Goal: Task Accomplishment & Management: Manage account settings

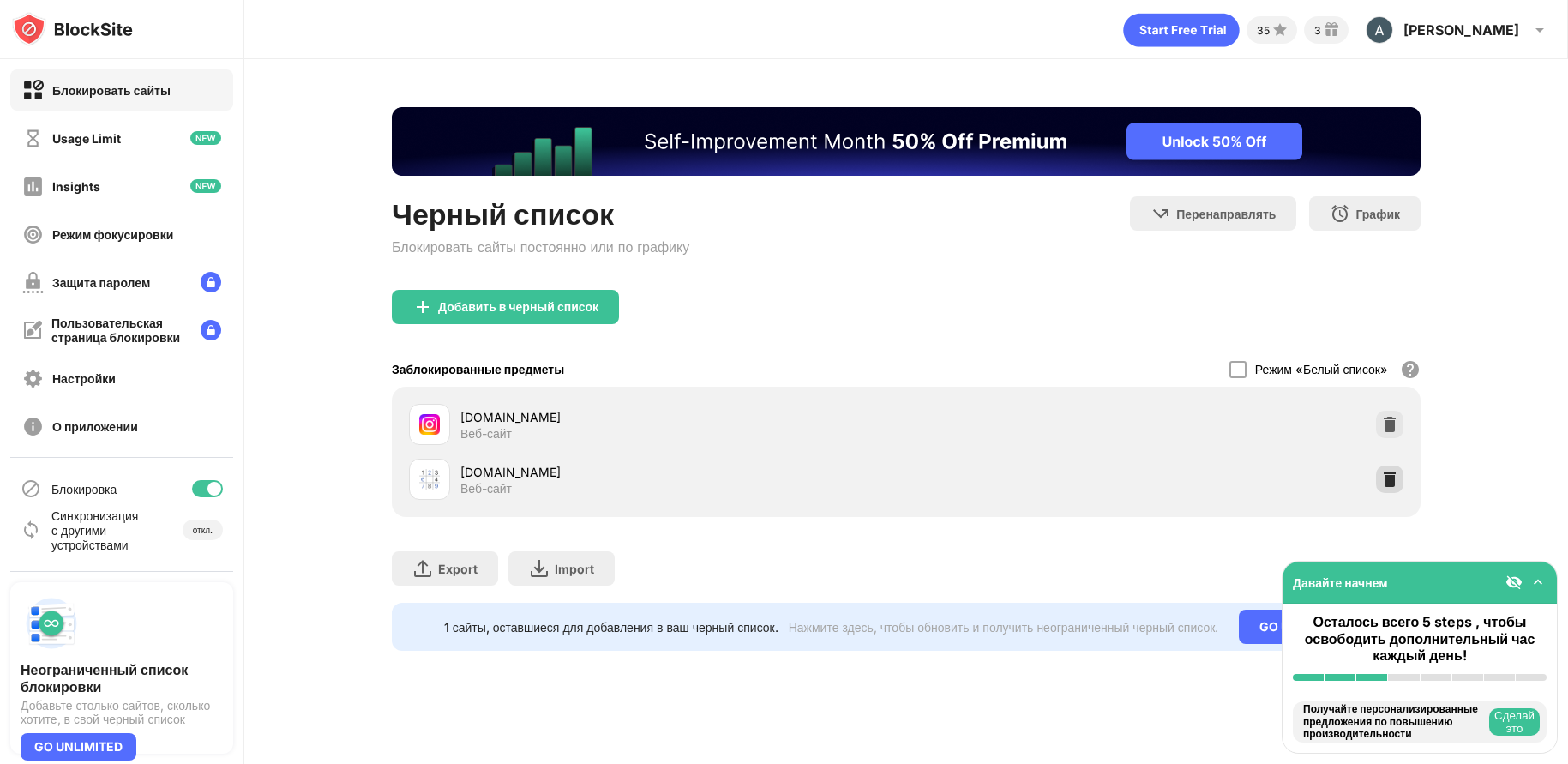
click at [1384, 483] on img at bounding box center [1390, 479] width 17 height 17
